Goal: Navigation & Orientation: Find specific page/section

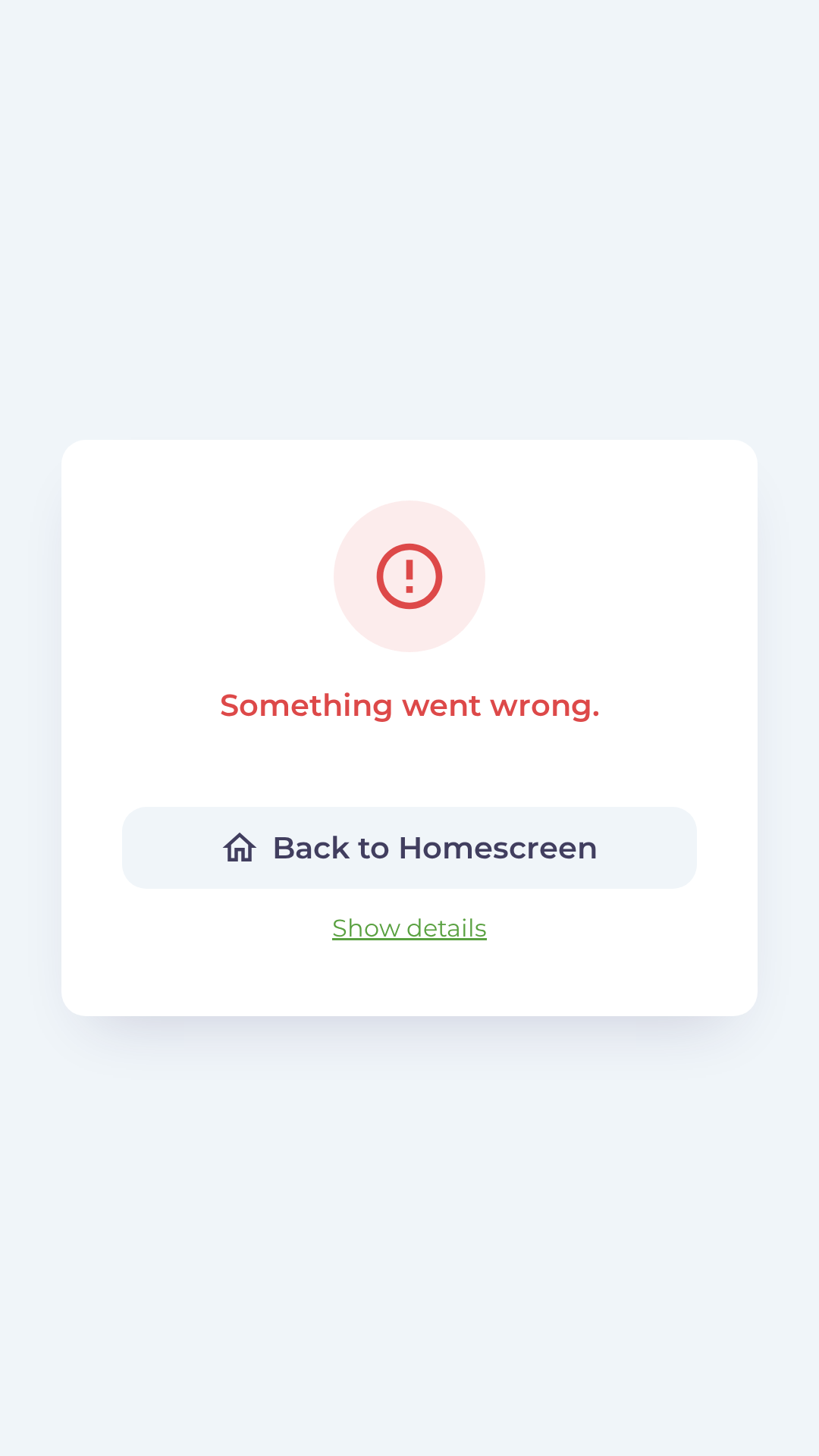
click at [263, 863] on button "Back to Homescreen" at bounding box center [409, 848] width 575 height 82
click at [171, 827] on button "Back to Homescreen" at bounding box center [409, 848] width 575 height 82
click at [383, 915] on button "Show details" at bounding box center [410, 928] width 203 height 55
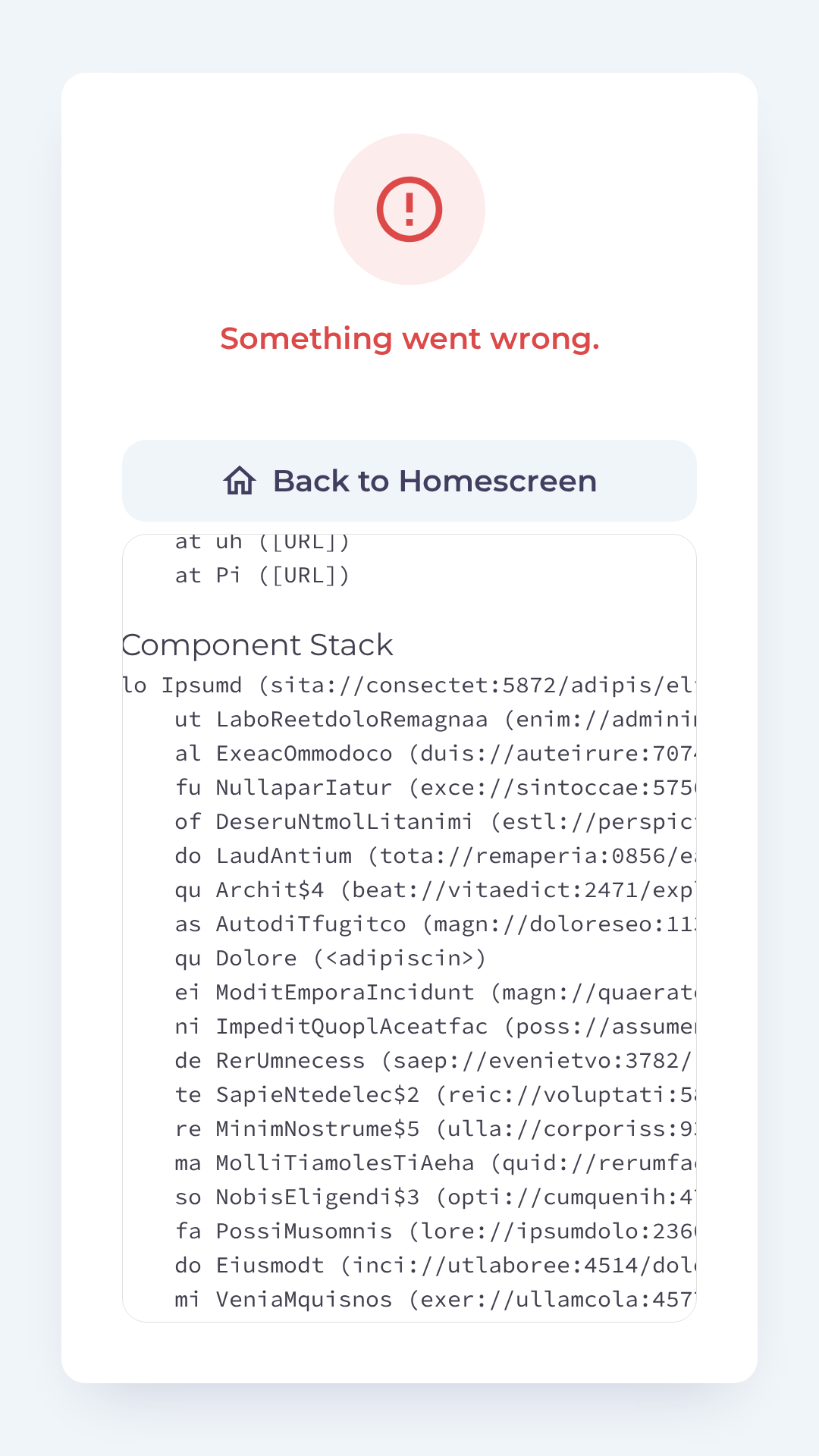
scroll to position [370, 0]
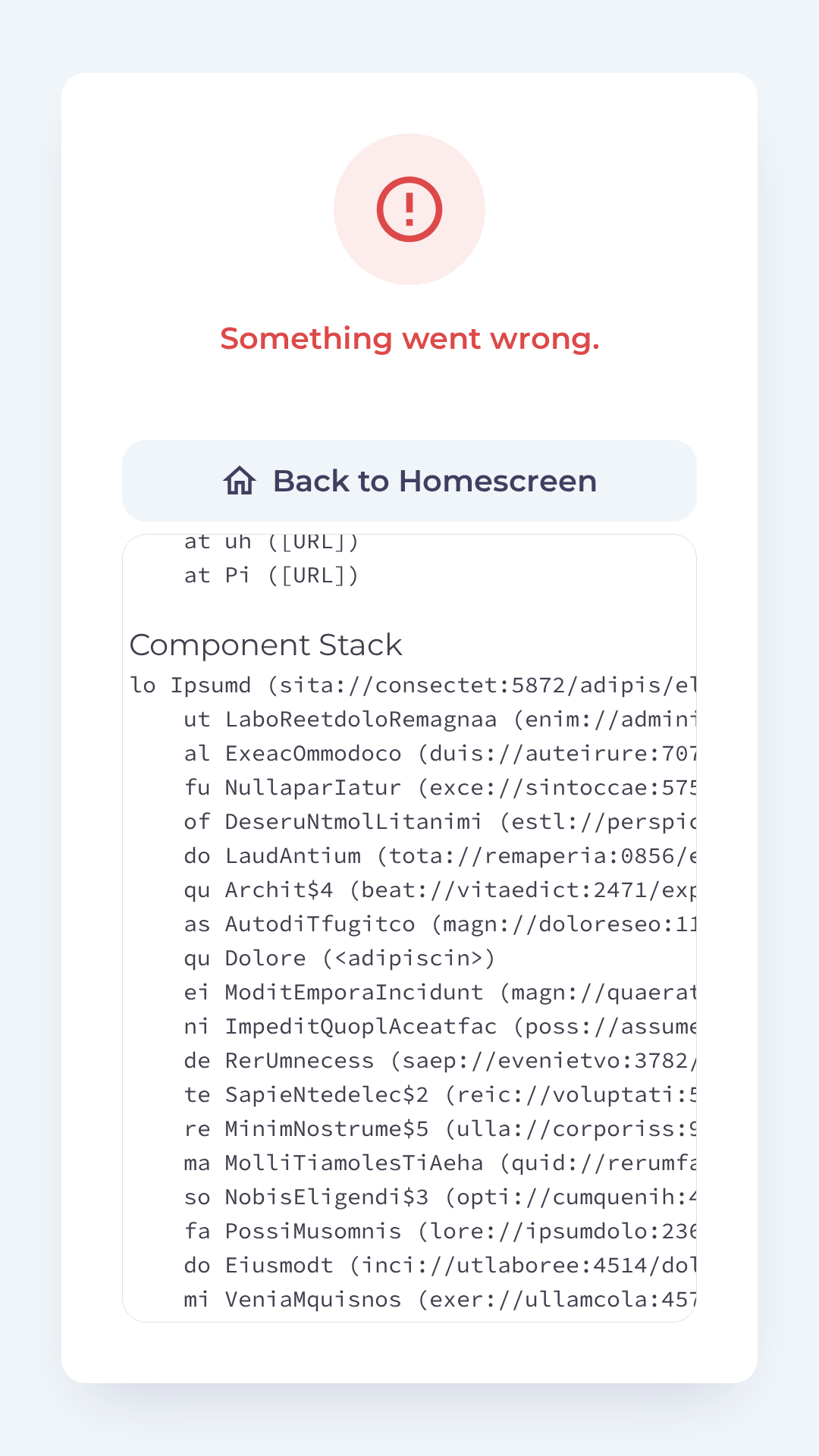
click at [241, 450] on button "Back to Homescreen" at bounding box center [409, 481] width 575 height 82
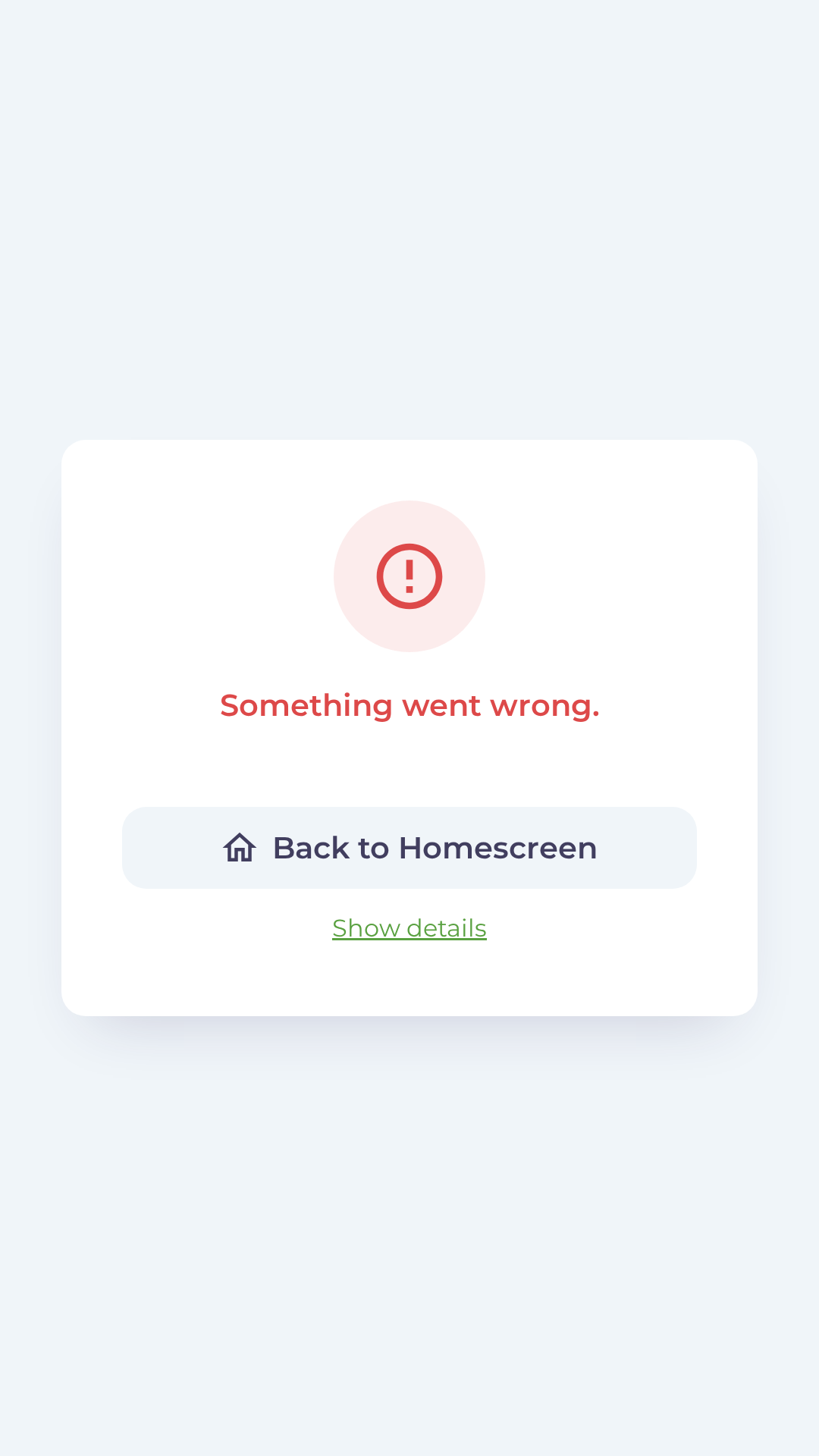
click at [195, 815] on button "Back to Homescreen" at bounding box center [409, 848] width 575 height 82
click at [184, 840] on button "Back to Homescreen" at bounding box center [409, 848] width 575 height 82
